Goal: Complete application form

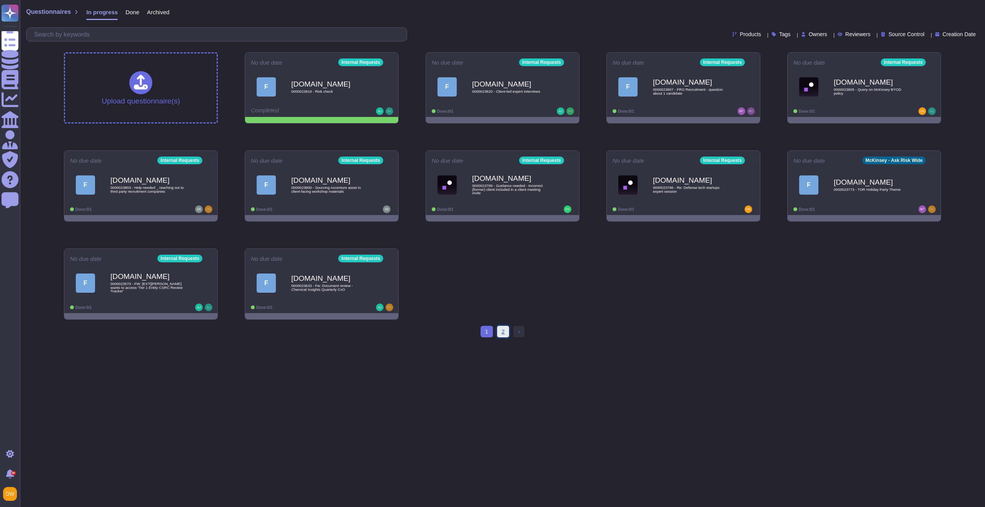
click at [509, 333] on link "2" at bounding box center [503, 332] width 12 height 12
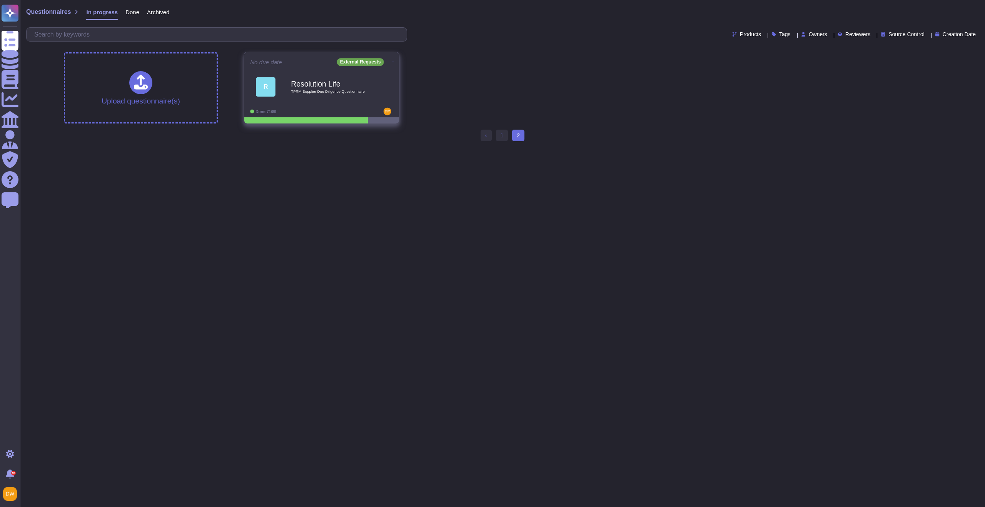
click at [352, 82] on b "Resolution Life" at bounding box center [330, 83] width 78 height 7
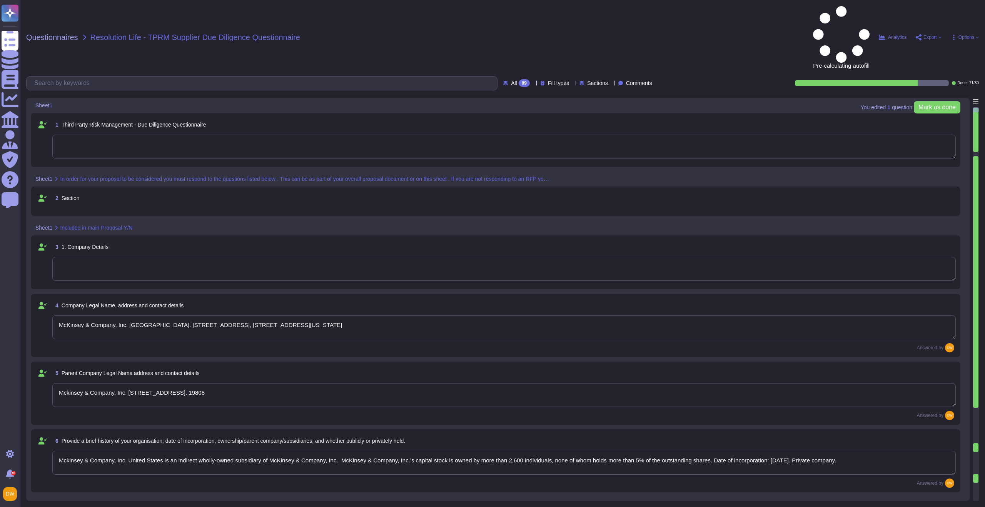
type textarea "McKinsey & Company, Inc. [GEOGRAPHIC_DATA]. [STREET_ADDRESS], [STREET_ADDRESS][…"
type textarea "Mckinsey & Company, Inc. [STREET_ADDRESS]. 19808"
type textarea "Mckinsey & Company, Inc. United States is an indirect wholly-owned subsidiary o…"
type textarea "~36,000"
type textarea "99 years"
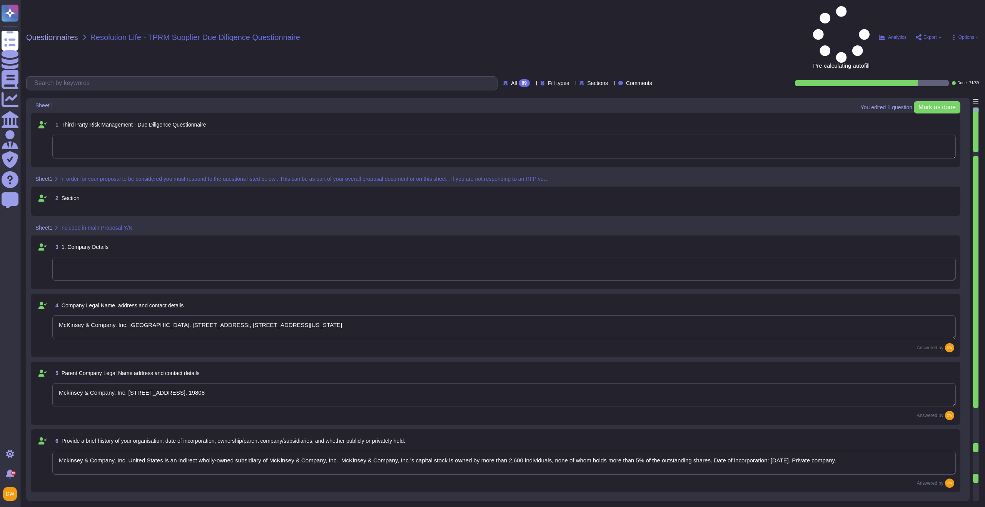
type textarea "[URL][DOMAIN_NAME]"
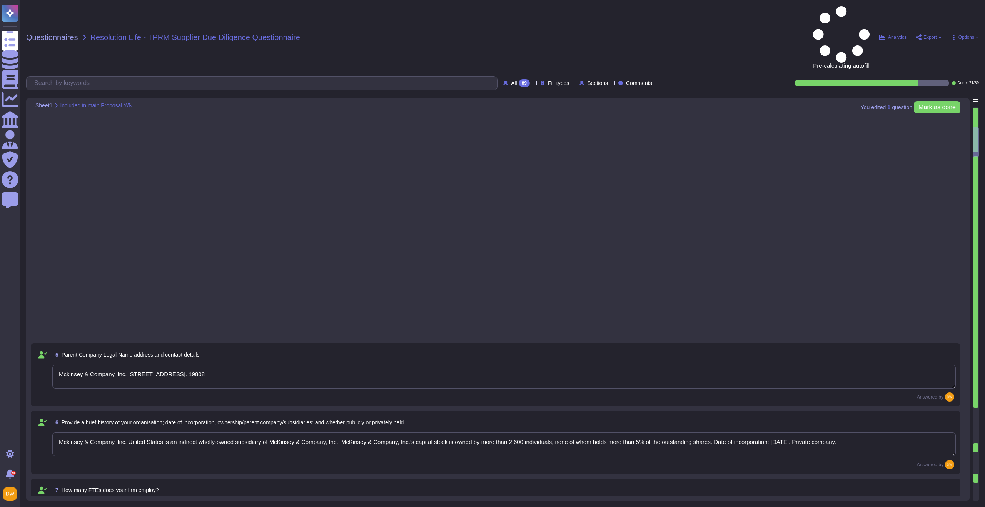
type textarea "As a private company, we do not disclose Firm financial information. We are con…"
type textarea "As a private company, we do not allow auditing on a broad basis. However, we co…"
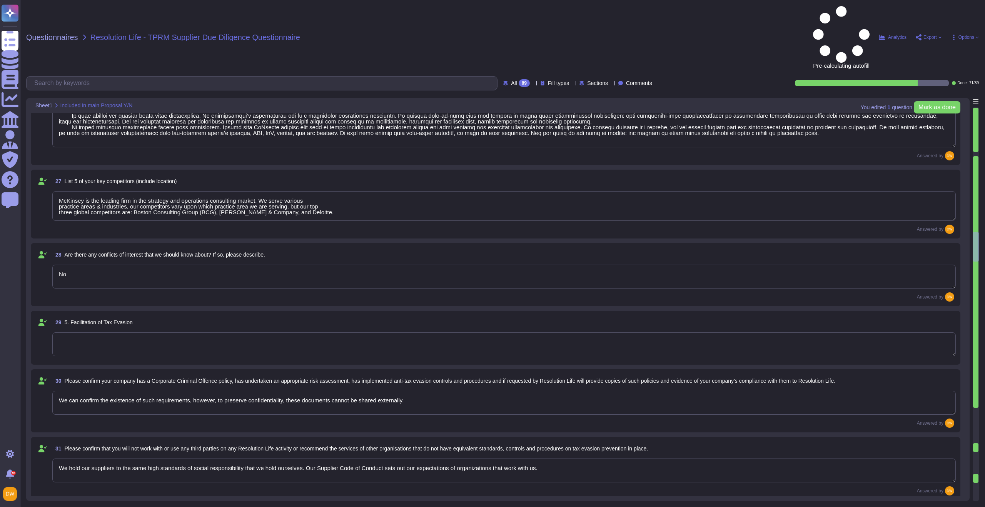
type textarea "LoRemips do s ametco adipiscing elitseddoe temp incididun ut laboree doloremagn…"
type textarea "McKinsey is the leading firm in the strategy and operations consulting market. …"
type textarea "No"
type textarea "We can confirm the existence of such requirements, however, to preserve confide…"
type textarea "We hold our suppliers to the same high standards of social responsibility that …"
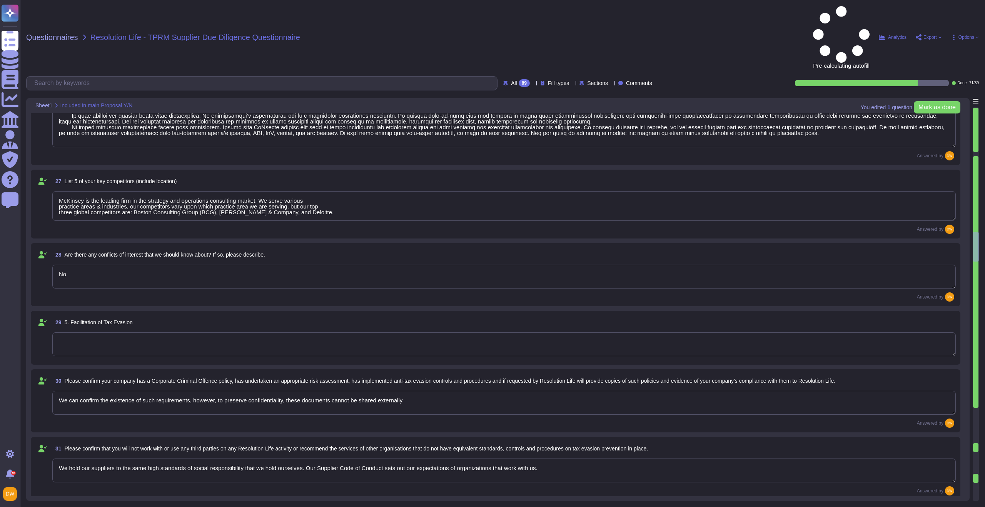
type textarea "On [DATE], a preliminary investigation concerning McKinsey & Company’s French e…"
type textarea "Yes"
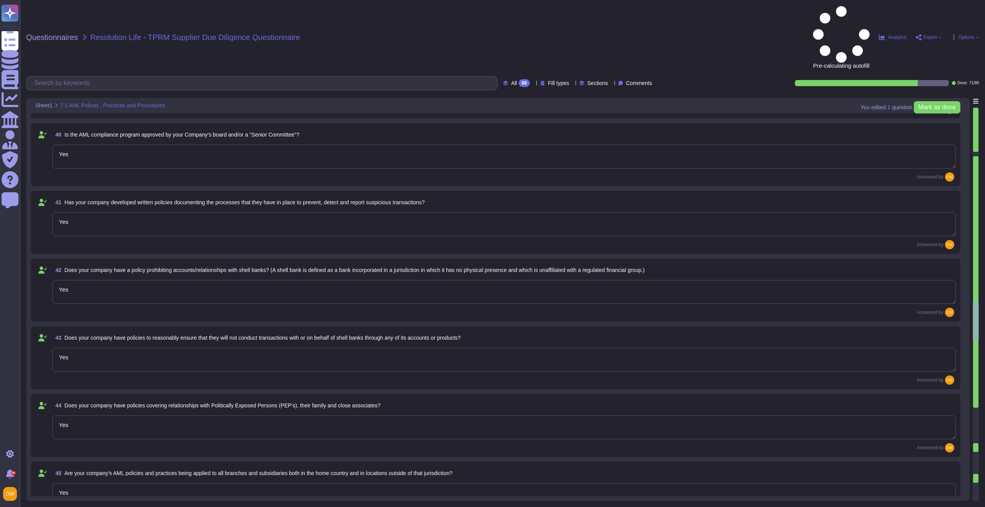
type textarea "Yes"
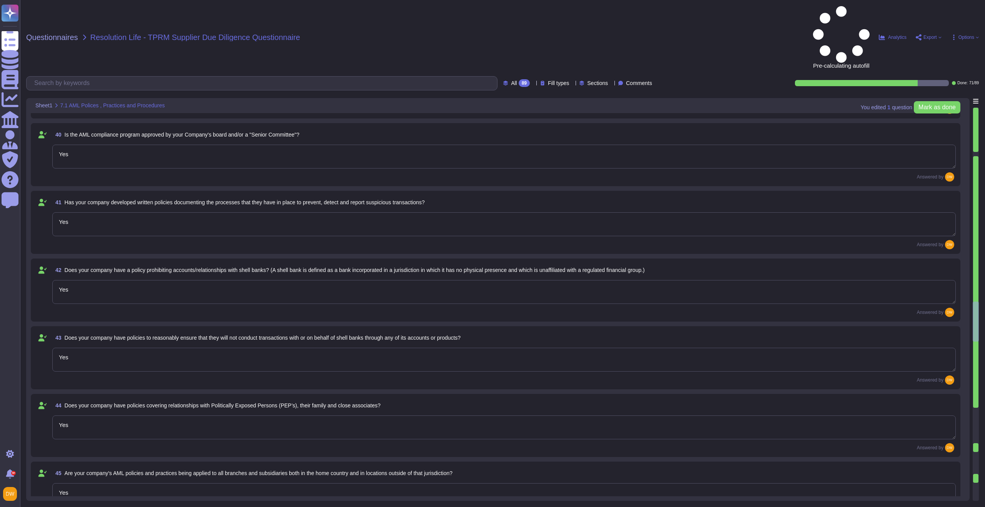
type textarea "[URL][DOMAIN_NAME]"
type textarea "Yes"
type textarea "Yes. [PERSON_NAME] is committed to adhering to all local legal requirements. [P…"
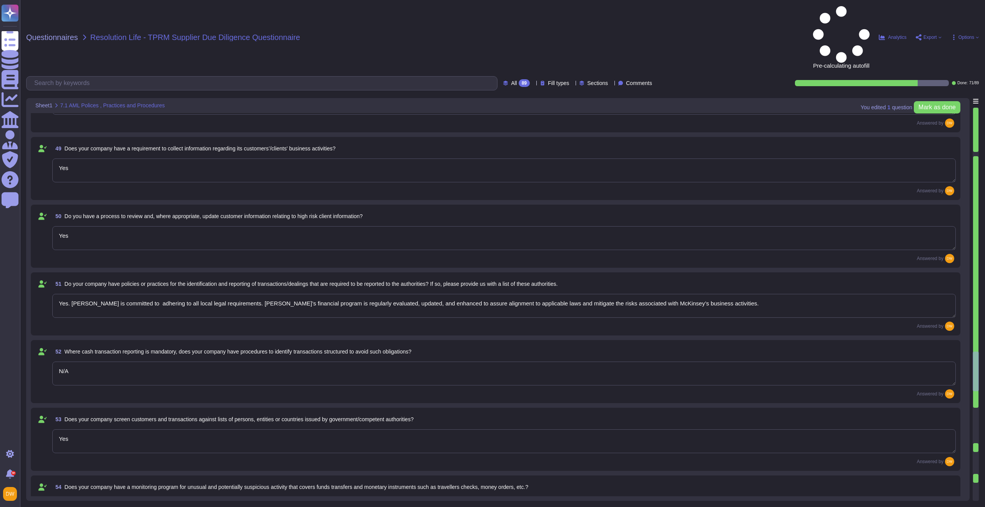
type textarea "Yes"
type textarea "We will notify a client of a breach with respect to the services provided in li…"
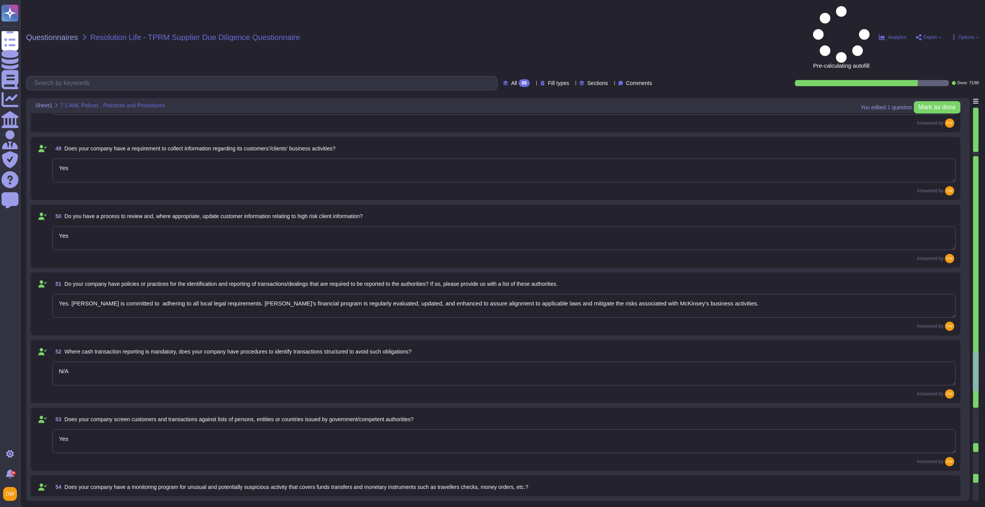
type textarea "Yes. [URL][DOMAIN_NAME]"
type textarea "We do not generally use subcontractors to fulfill any part of our consulting se…"
type textarea "[URL][DOMAIN_NAME]"
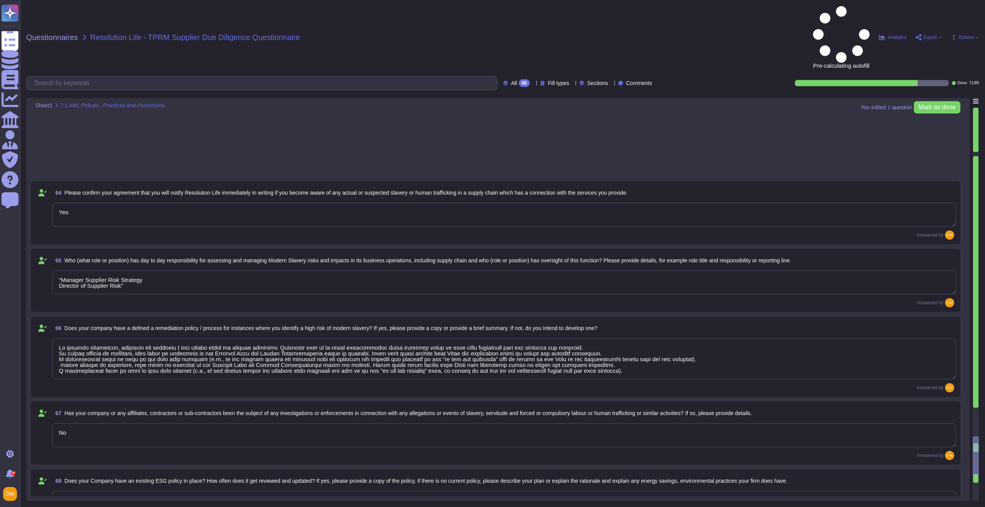
type textarea ""Manager Supplier Risk Strategy Director of Supplier Risk""
type textarea "Lo ipsumdo sitametcon, adipiscin eli seddoeiu t inci utlabo etdol ma aliquae ad…"
type textarea "No"
type textarea "Link to our Environmental Statement:[URL][DOMAIN_NAME]"
type textarea "No"
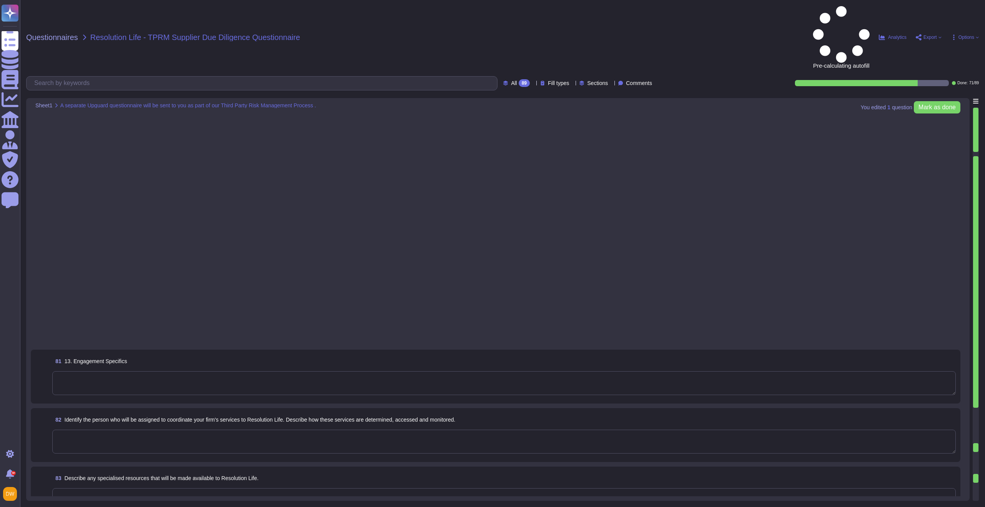
type textarea ""Loremips dolorsi am c adip elitseddo ei tem incididuntut laboreetd, magnaa en …"
type textarea "Asset-based consulting helps us deliver insight and impact quicker than ever. O…"
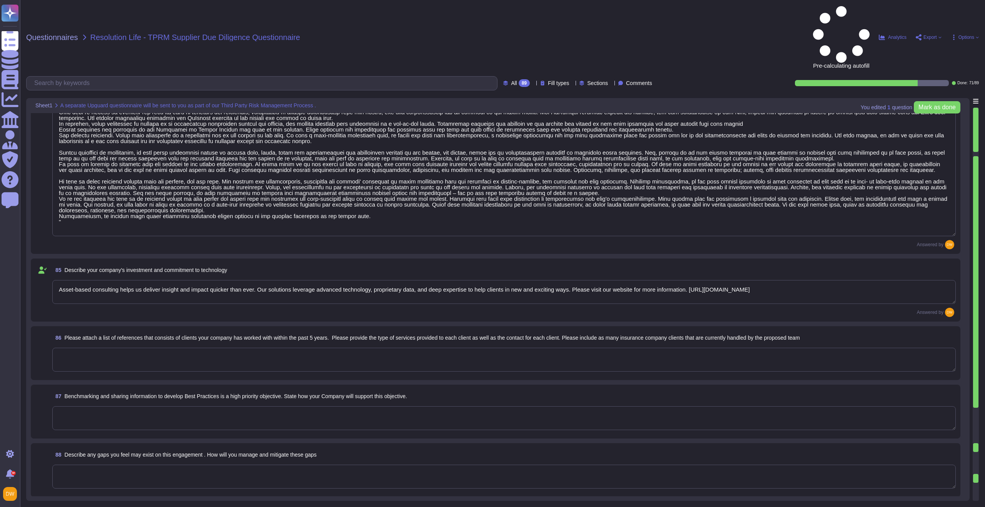
scroll to position [5242, 0]
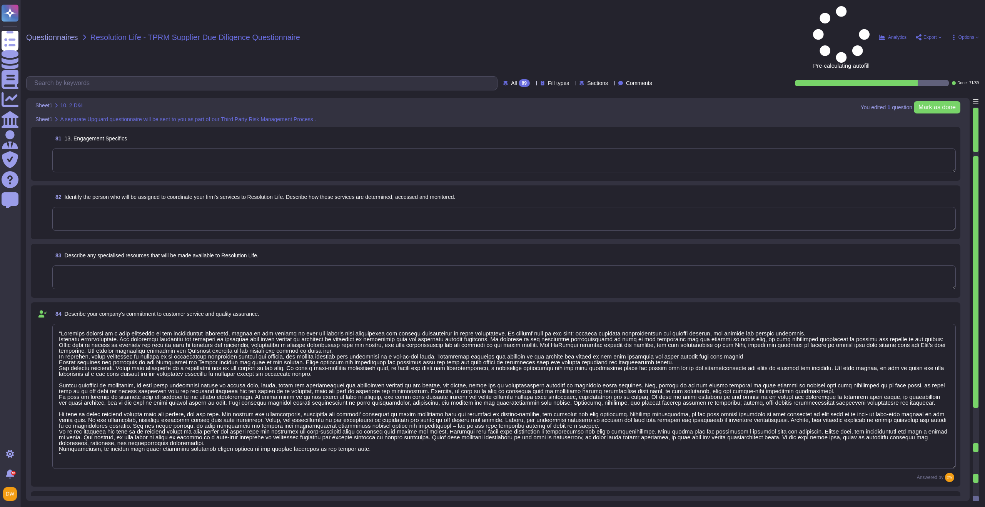
type textarea "No"
type textarea "Yes. Our certification is for McKinsey & Company, Inc. United Kingom; however, …"
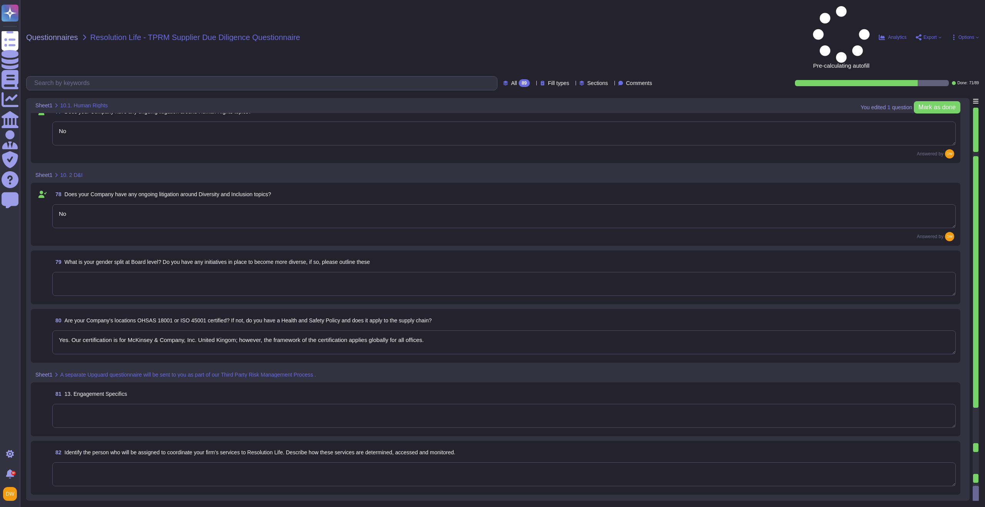
type textarea "No"
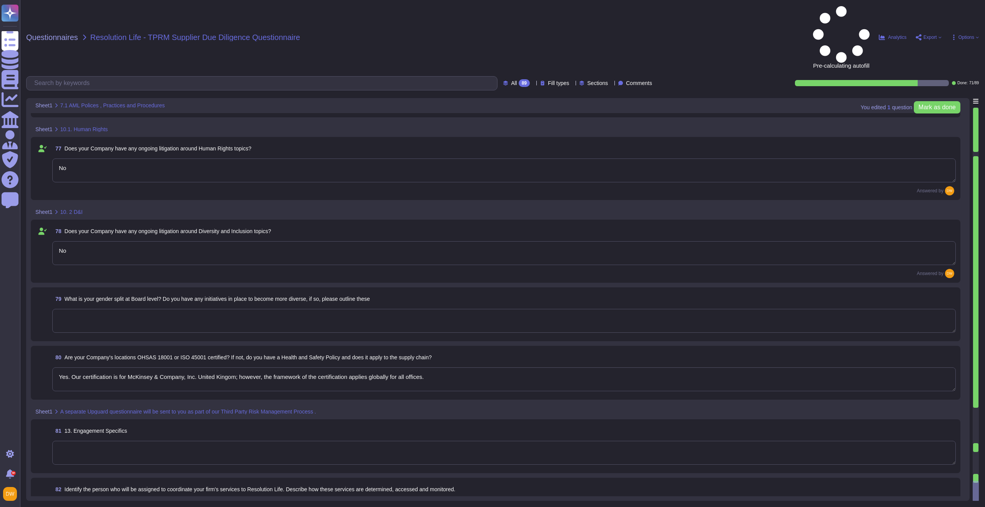
scroll to position [4746, 0]
click at [223, 312] on textarea at bounding box center [504, 324] width 904 height 24
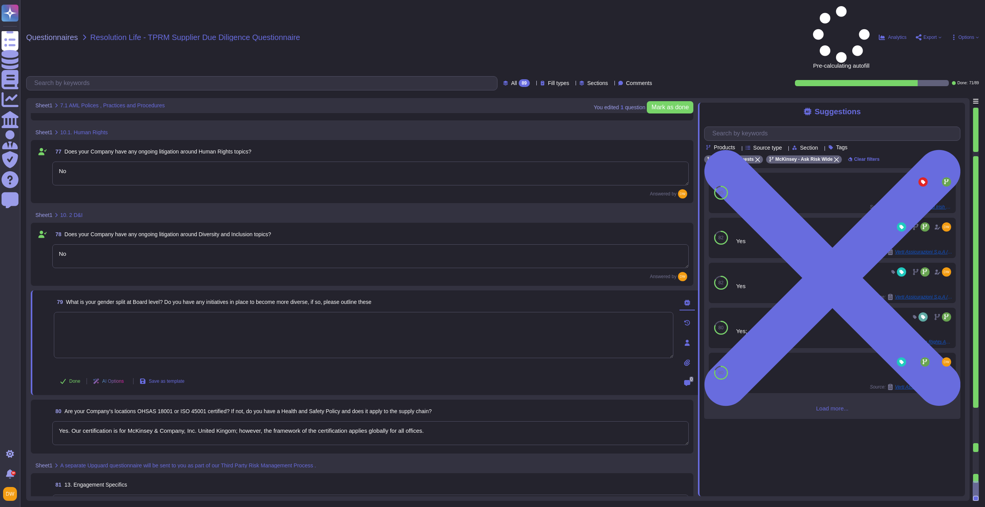
click at [823, 406] on span "Load more..." at bounding box center [832, 409] width 256 height 6
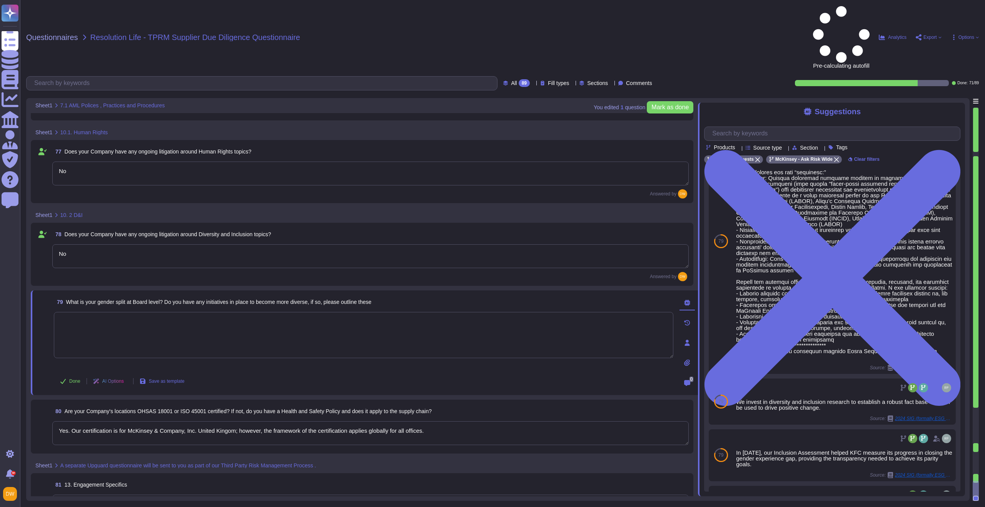
scroll to position [484, 0]
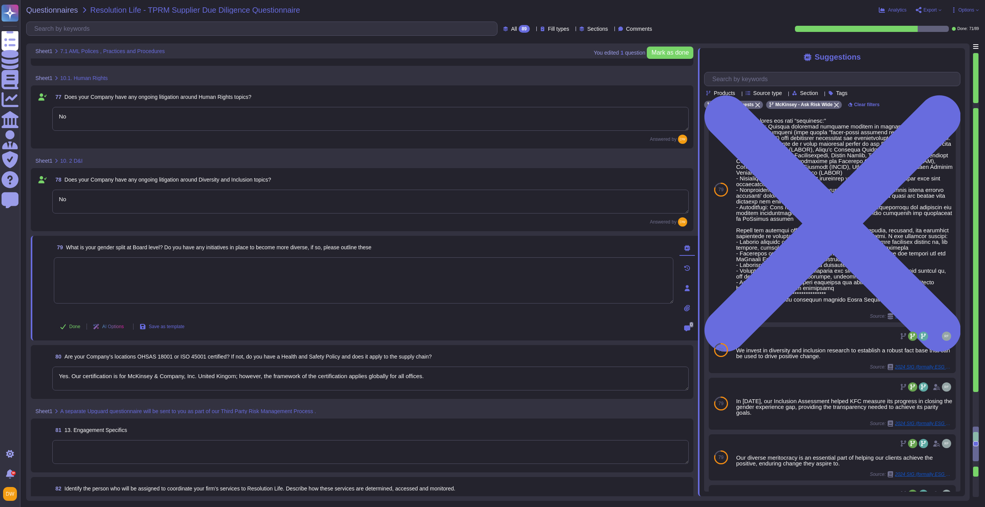
click at [401, 266] on textarea at bounding box center [364, 281] width 620 height 46
drag, startPoint x: 171, startPoint y: 248, endPoint x: 321, endPoint y: 250, distance: 150.1
click at [321, 250] on span "What is your gender split at Board level? Do you have any initiatives in place …" at bounding box center [219, 247] width 306 height 6
copy span "Do you have any initiatives in place to become more diverse"
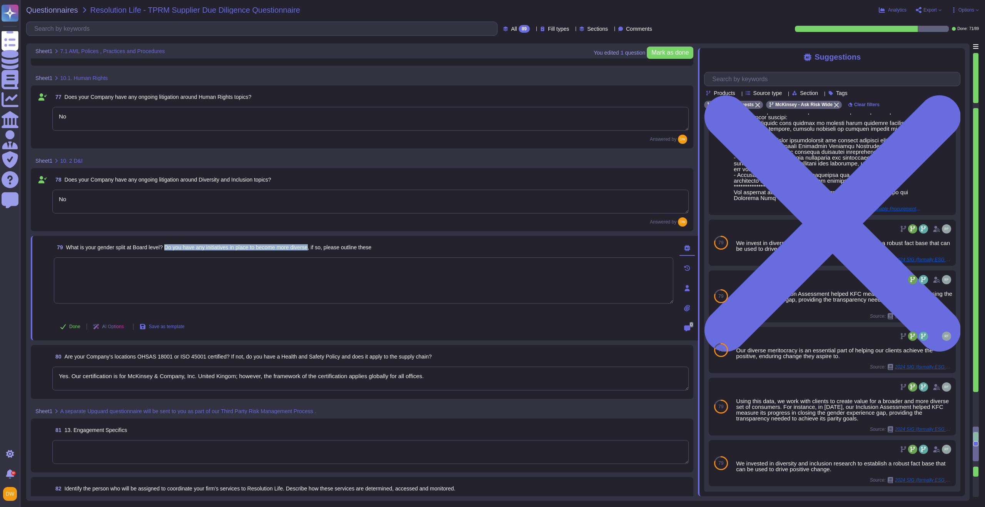
scroll to position [614, 0]
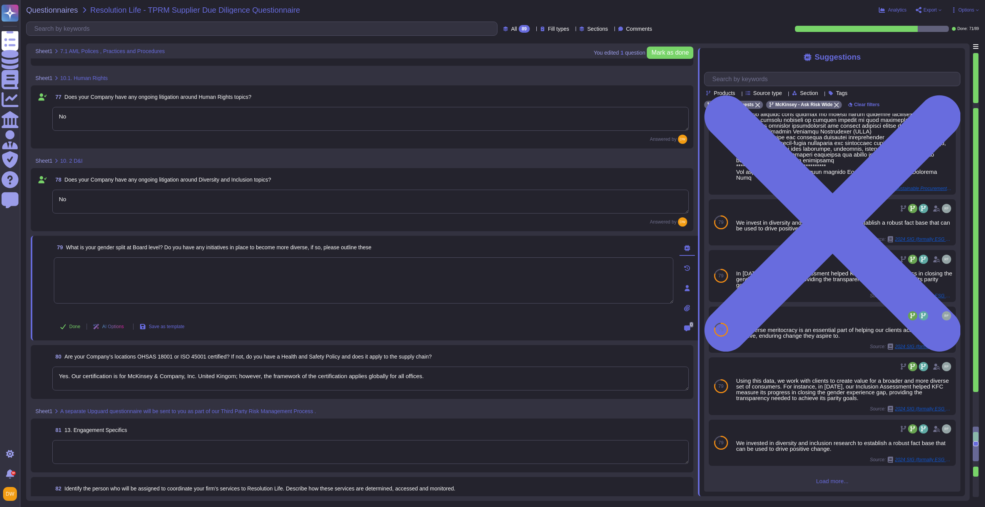
click at [835, 478] on span "Load more..." at bounding box center [832, 481] width 256 height 6
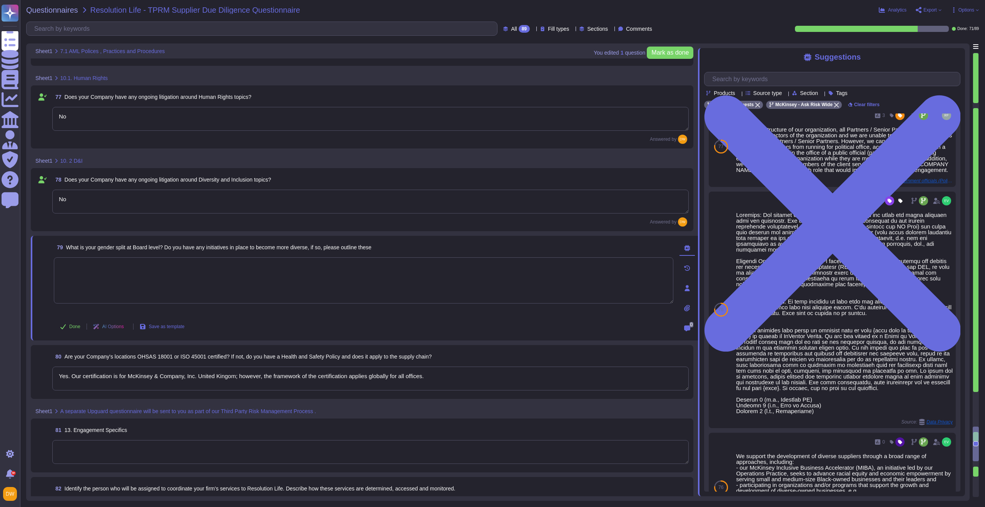
scroll to position [1706, 0]
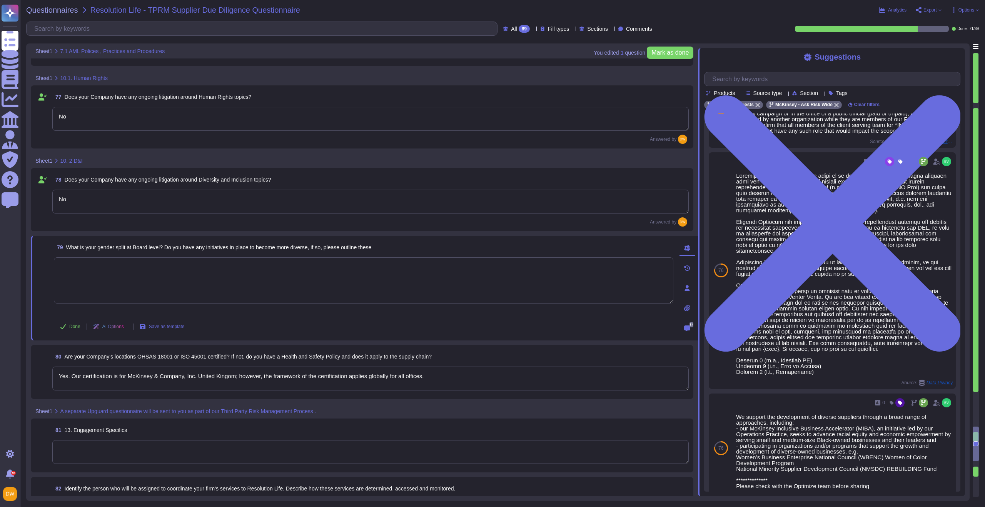
click at [375, 276] on textarea at bounding box center [364, 281] width 620 height 46
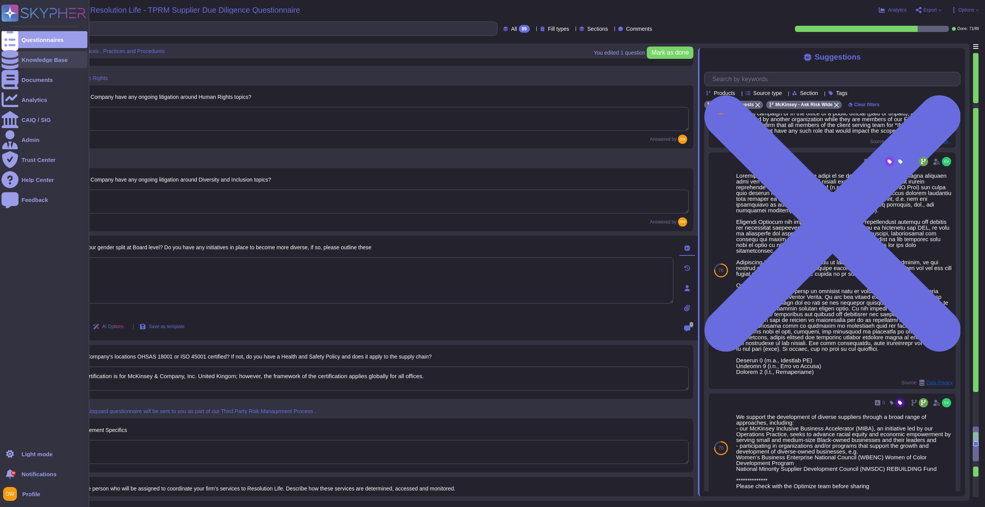
click at [29, 60] on div "Knowledge Base" at bounding box center [45, 60] width 46 height 6
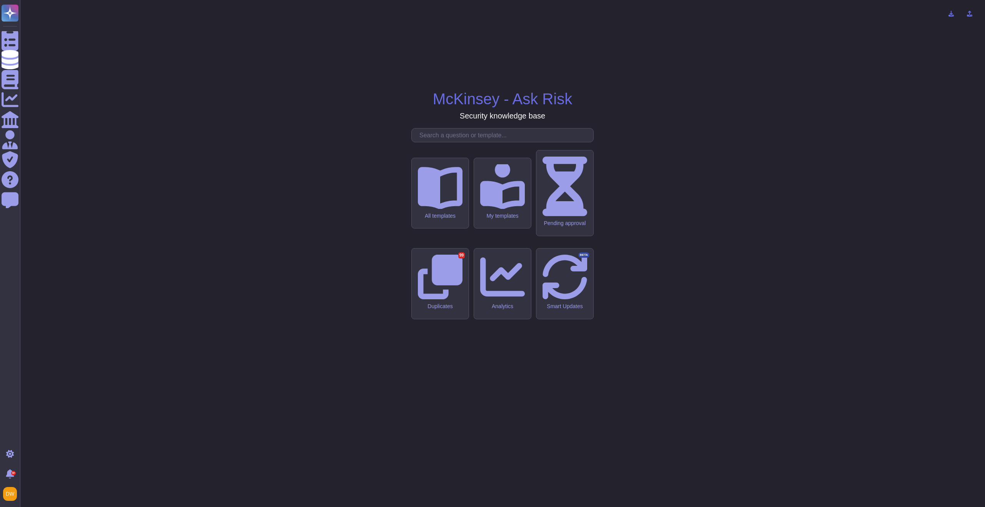
click at [476, 142] on input "text" at bounding box center [505, 135] width 178 height 13
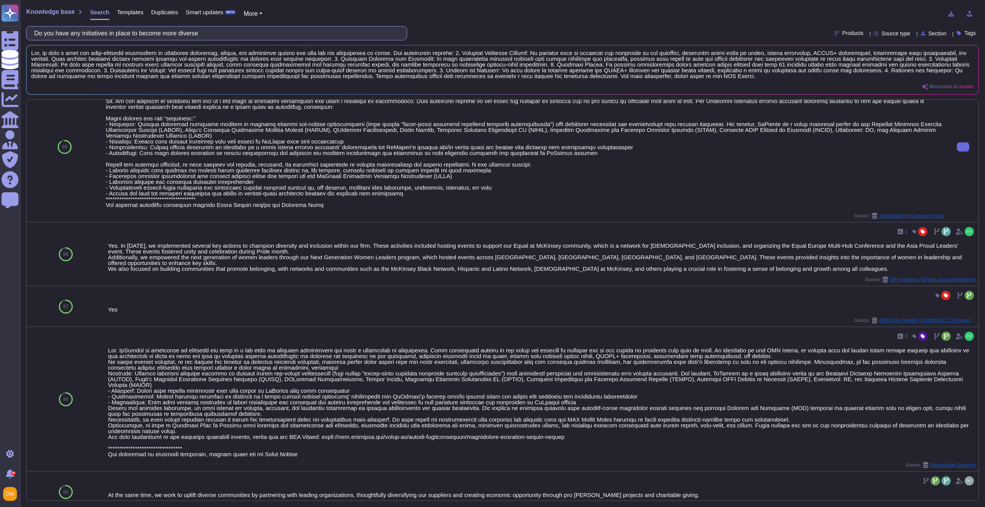
scroll to position [28, 0]
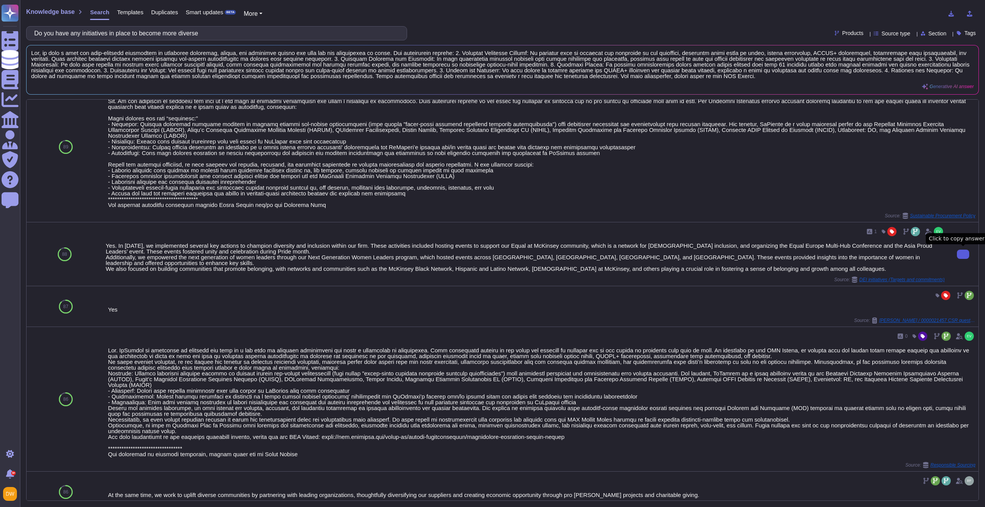
click at [964, 254] on icon at bounding box center [964, 254] width 0 height 0
